Goal: Task Accomplishment & Management: Use online tool/utility

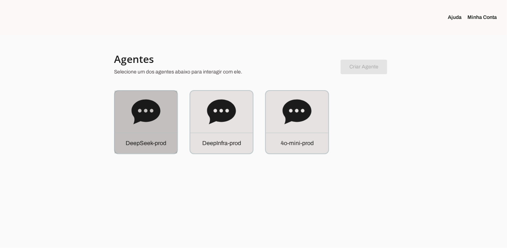
click at [164, 141] on p "D e e p S e e k - p r o d" at bounding box center [146, 143] width 41 height 9
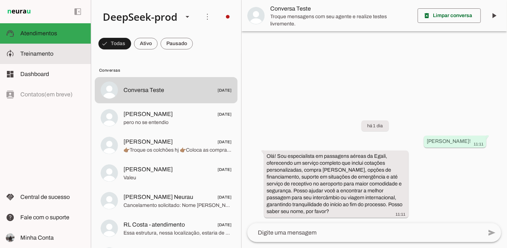
click at [52, 54] on span "Treinamento" at bounding box center [36, 53] width 33 height 6
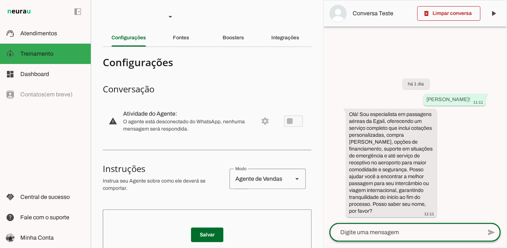
click at [416, 232] on textarea at bounding box center [405, 232] width 153 height 9
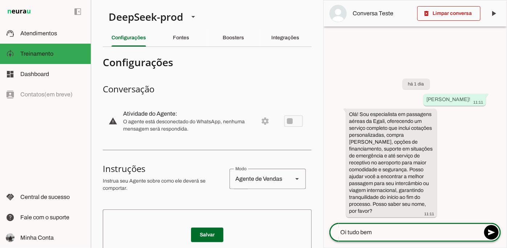
type textarea "Oi tudo bem?"
